Goal: Information Seeking & Learning: Learn about a topic

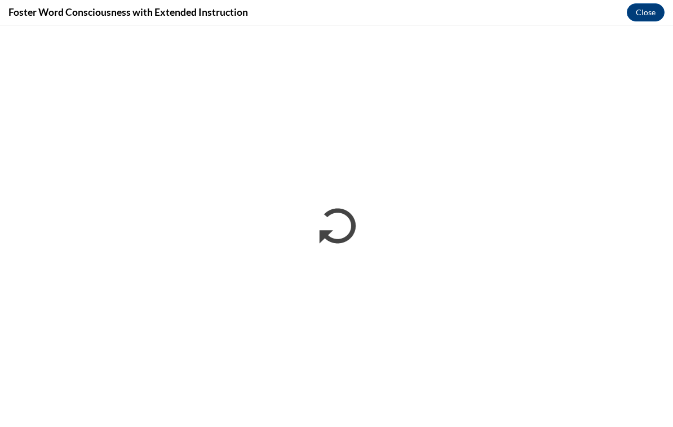
scroll to position [1106, 0]
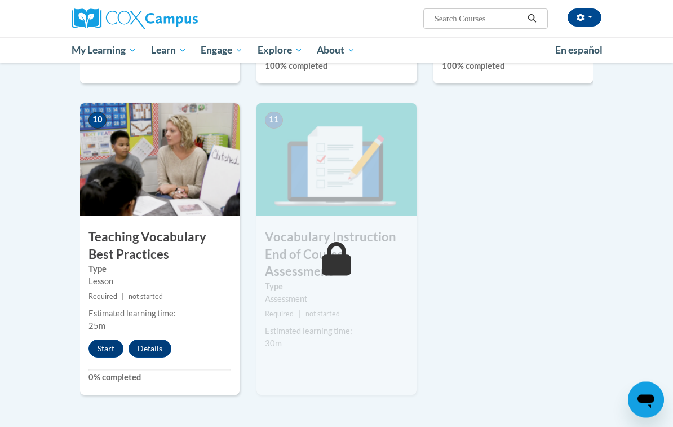
scroll to position [1160, 0]
click at [114, 339] on button "Start" at bounding box center [106, 348] width 35 height 18
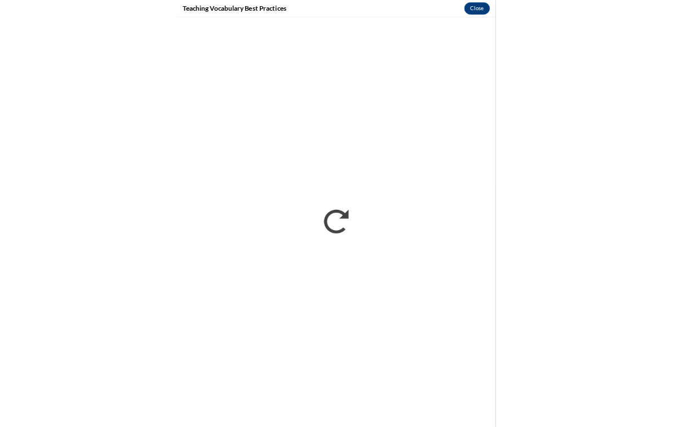
scroll to position [1179, 0]
